Goal: Information Seeking & Learning: Learn about a topic

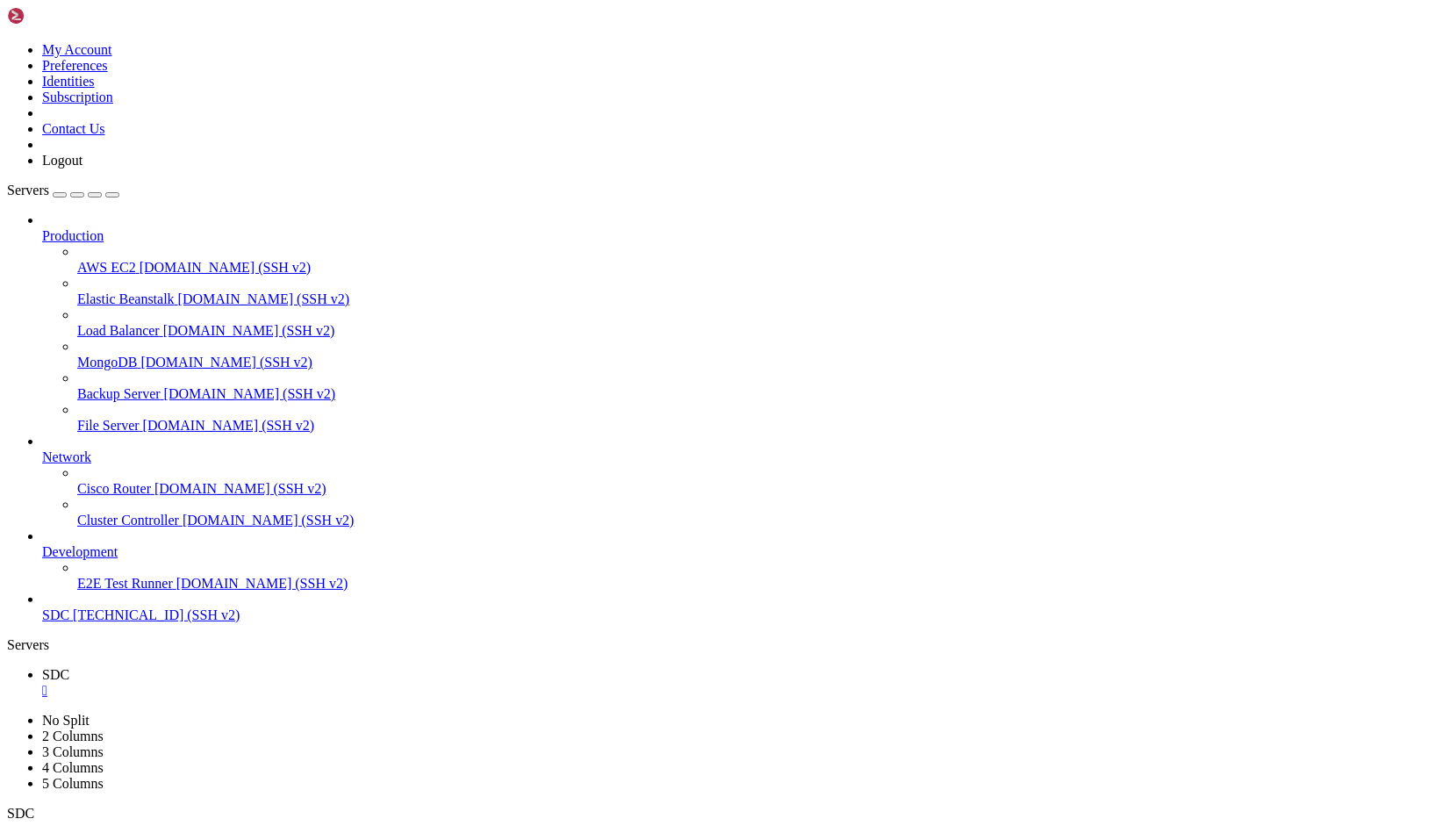
scroll to position [17, 4]
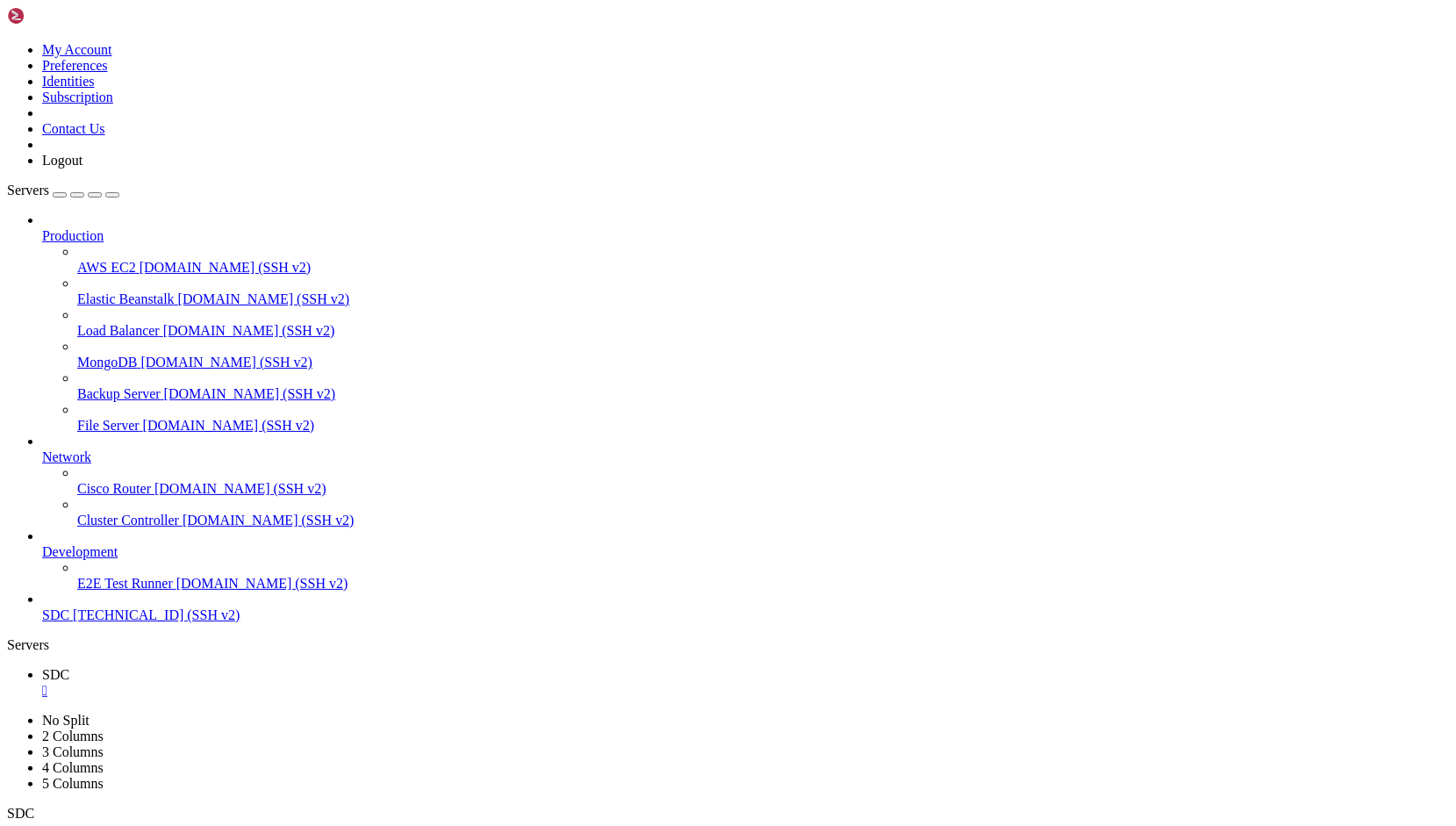
copy span "app_types"
drag, startPoint x: 288, startPoint y: 1260, endPoint x: 31, endPoint y: 1265, distance: 257.0
copy x-row "2012_03_21_052605_create_apps_table"
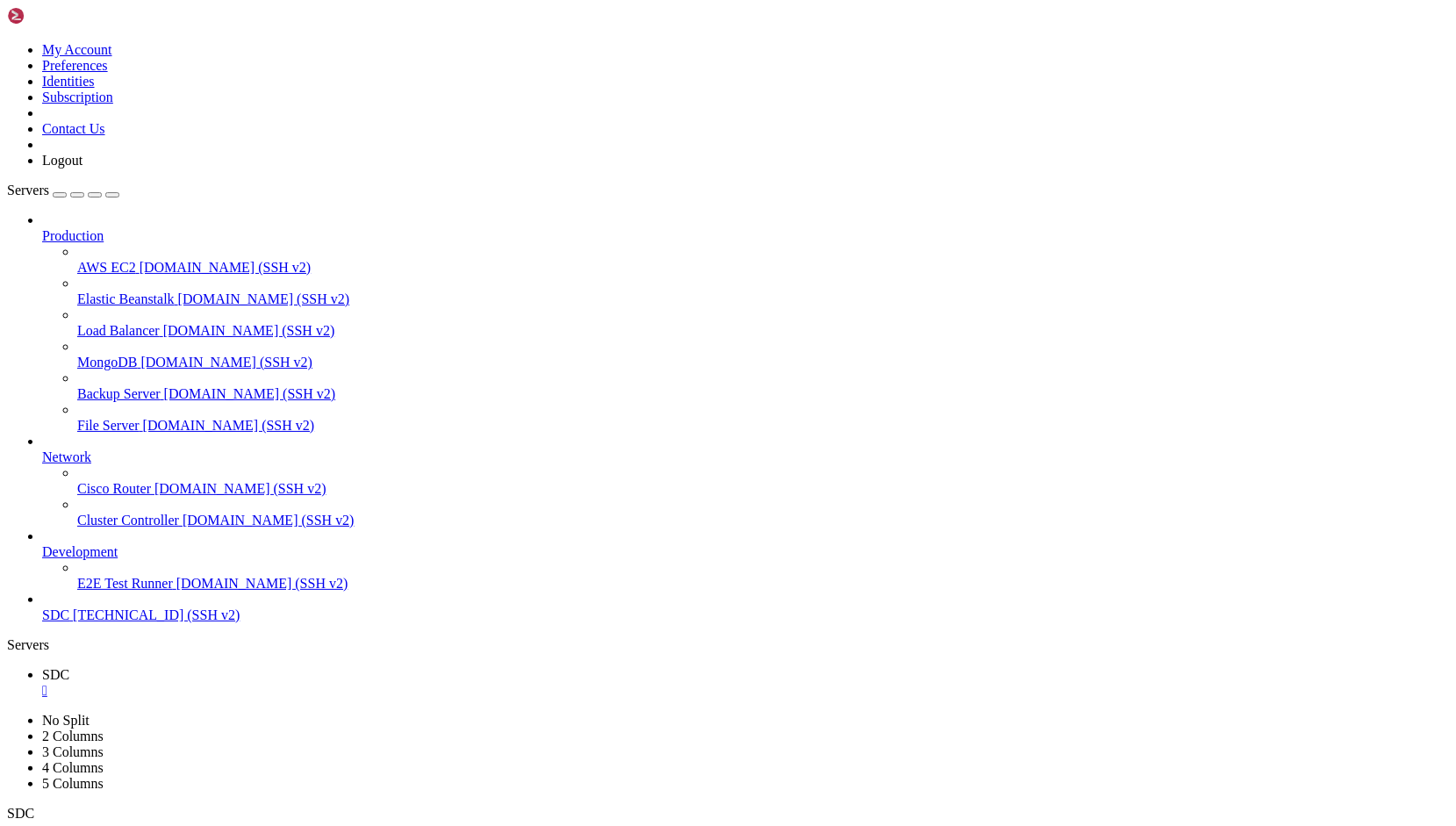
drag, startPoint x: 364, startPoint y: 1305, endPoint x: 297, endPoint y: 1302, distance: 67.1
copy x-row "_browsers"
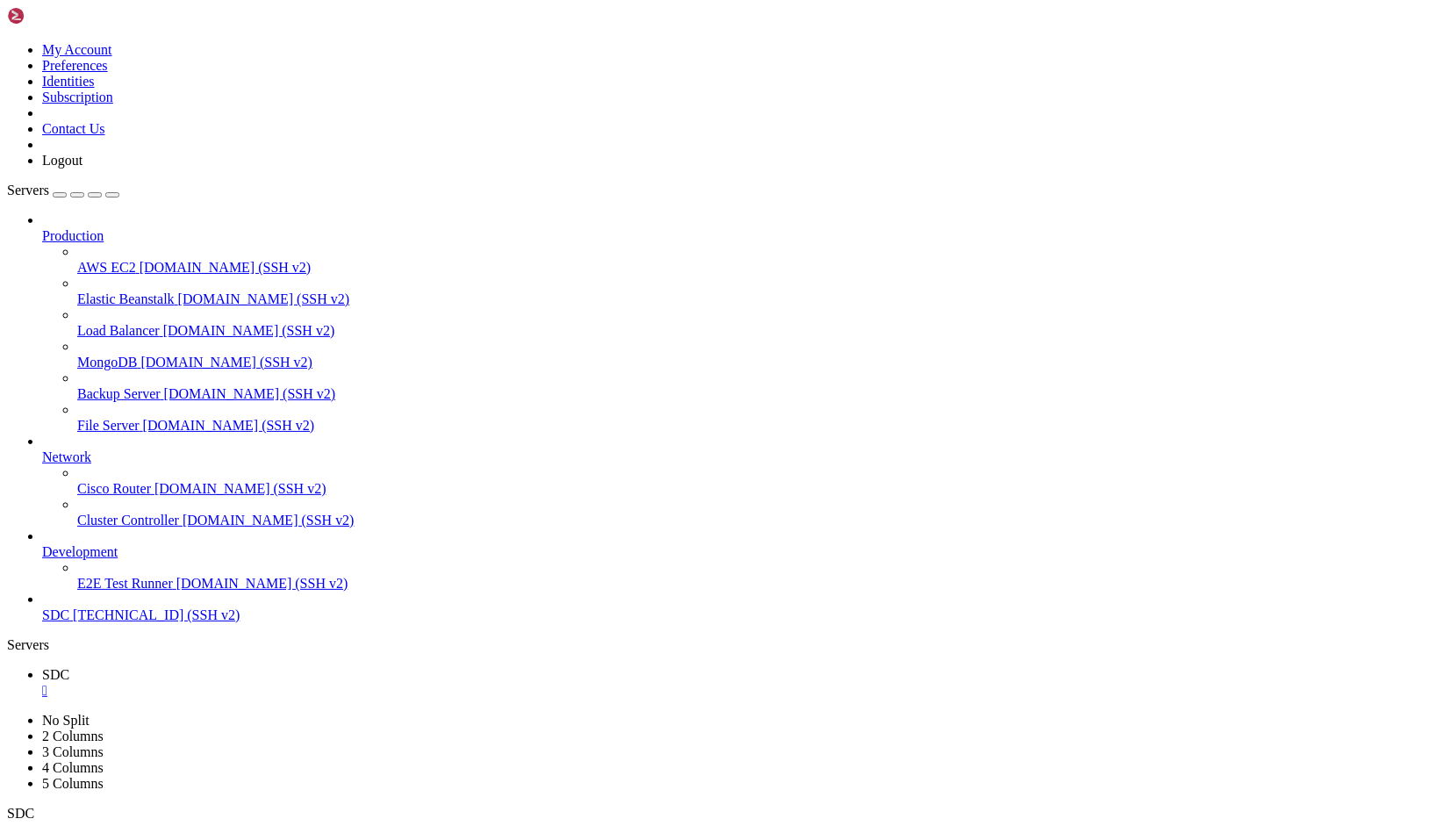
drag, startPoint x: 405, startPoint y: 1317, endPoint x: 30, endPoint y: 1326, distance: 375.1
copy x-row "2024_11_17_001000_create_user_access_browsers_table"
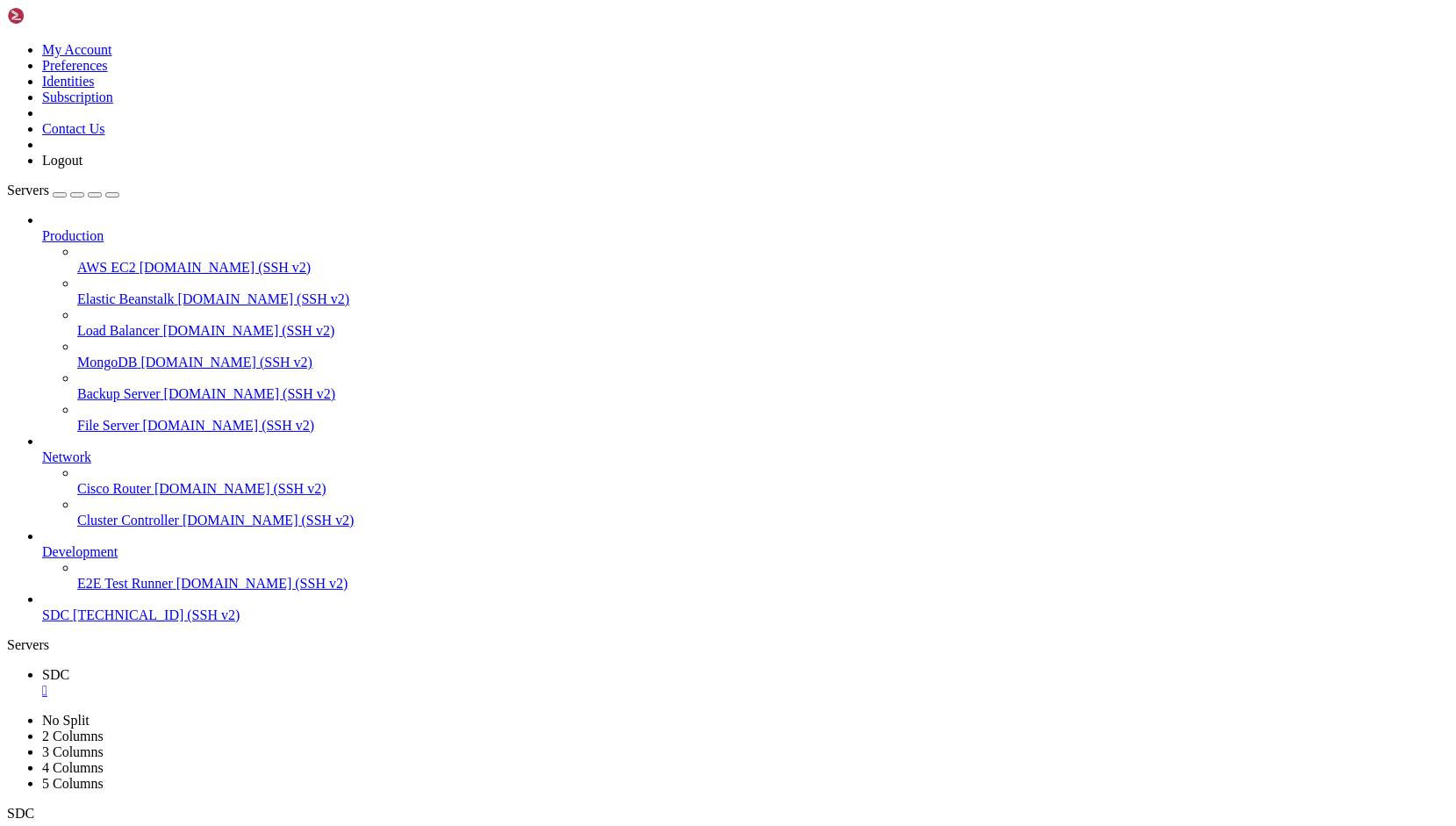
drag, startPoint x: 456, startPoint y: 1317, endPoint x: 21, endPoint y: 1325, distance: 435.1
copy x-row "2024_11_18_001000_create_user_access_allowed_domains_table"
